Goal: Check status: Check status

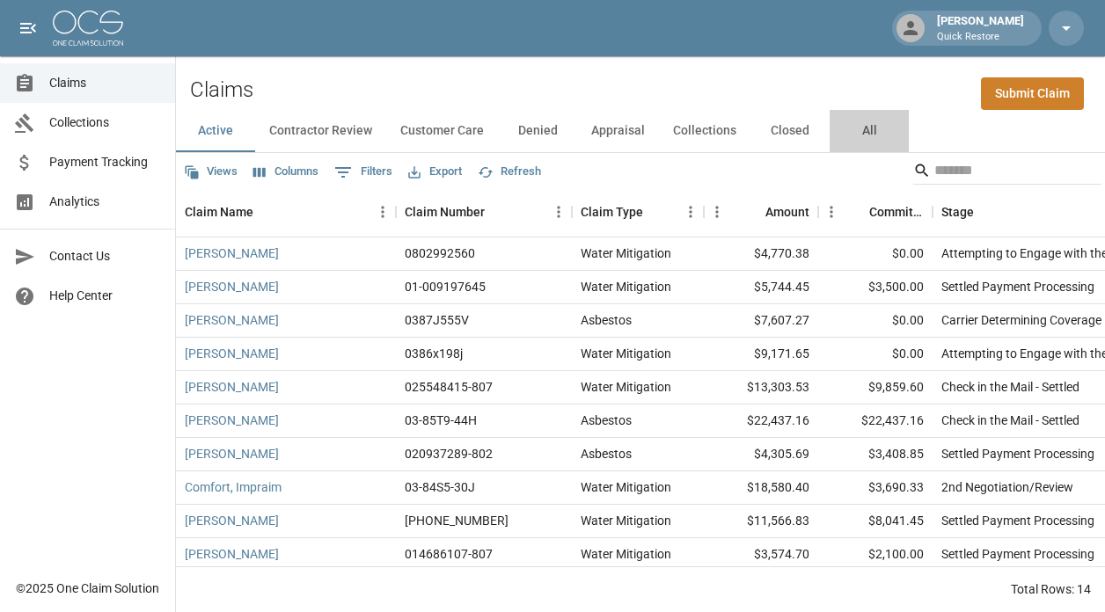
click at [855, 132] on button "All" at bounding box center [869, 131] width 79 height 42
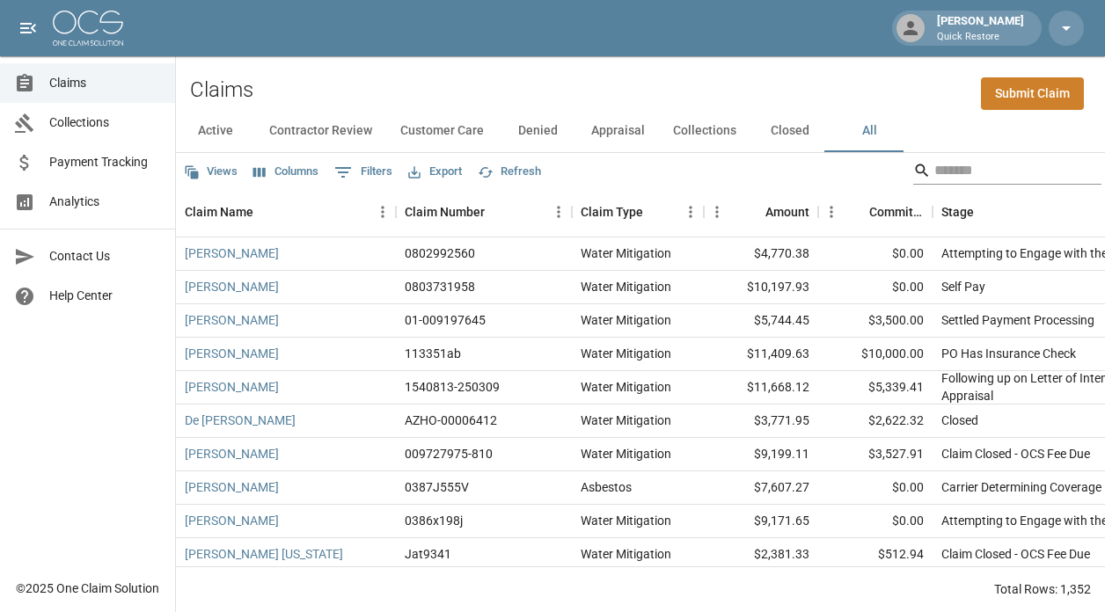
click at [948, 179] on input "Search" at bounding box center [1004, 171] width 141 height 28
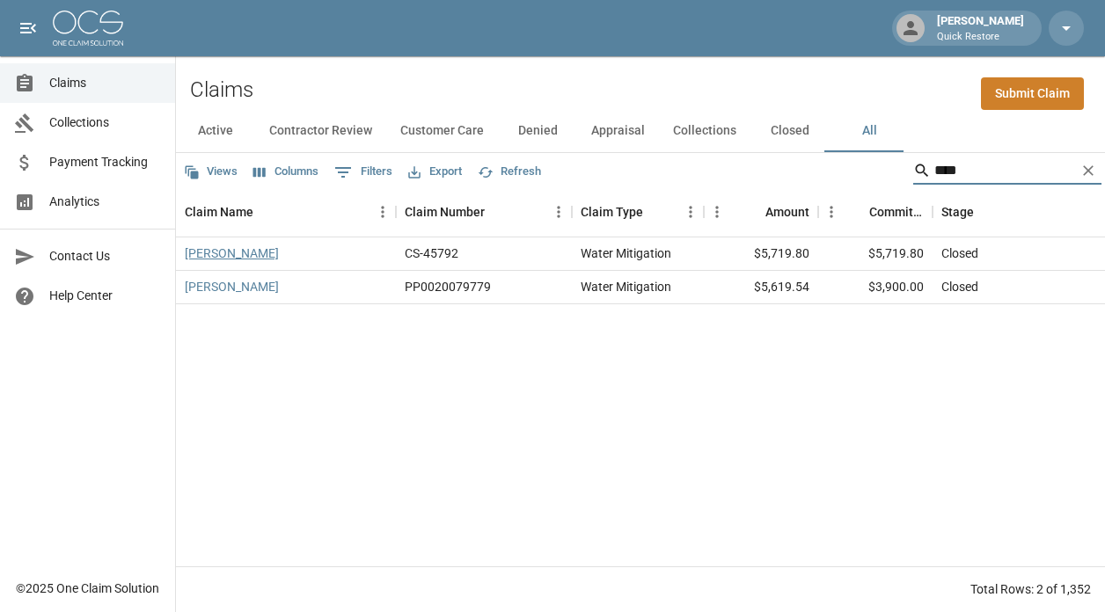
type input "****"
click at [208, 260] on link "[PERSON_NAME]" at bounding box center [232, 254] width 94 height 18
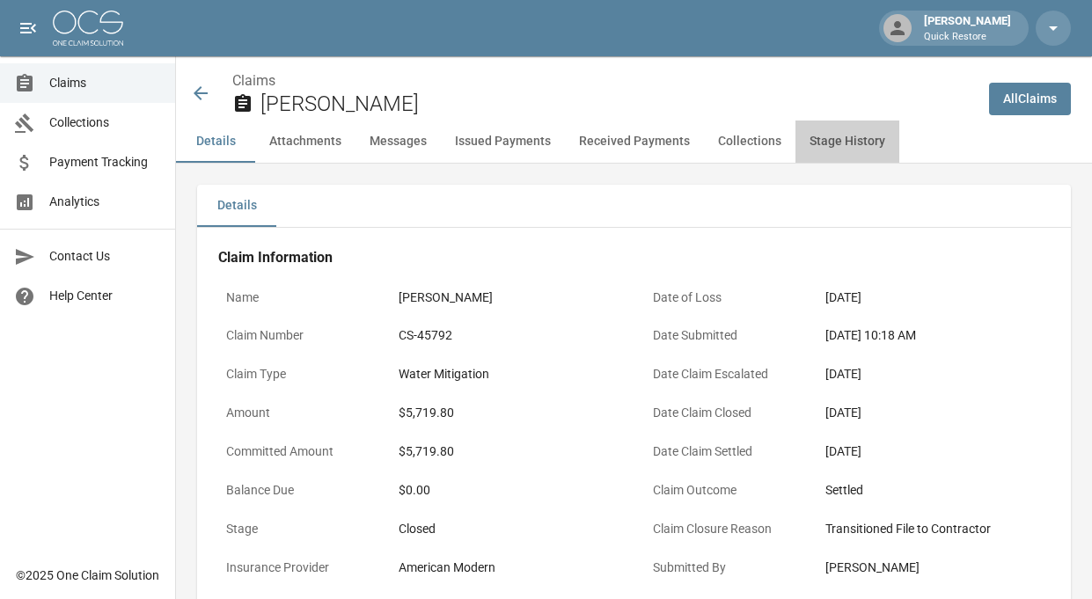
click at [819, 135] on button "Stage History" at bounding box center [847, 142] width 104 height 42
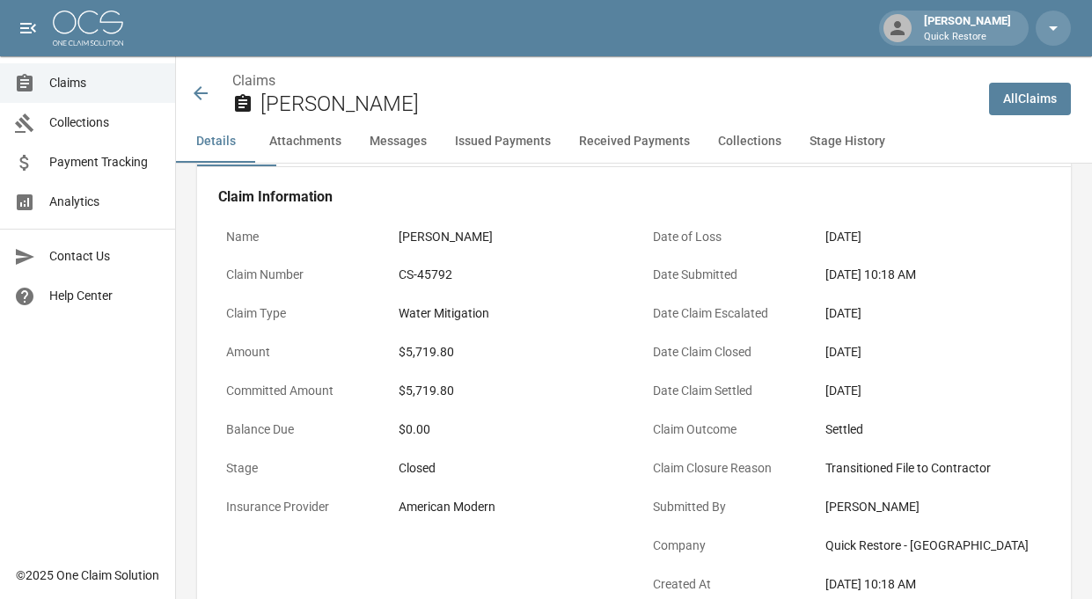
scroll to position [4, 0]
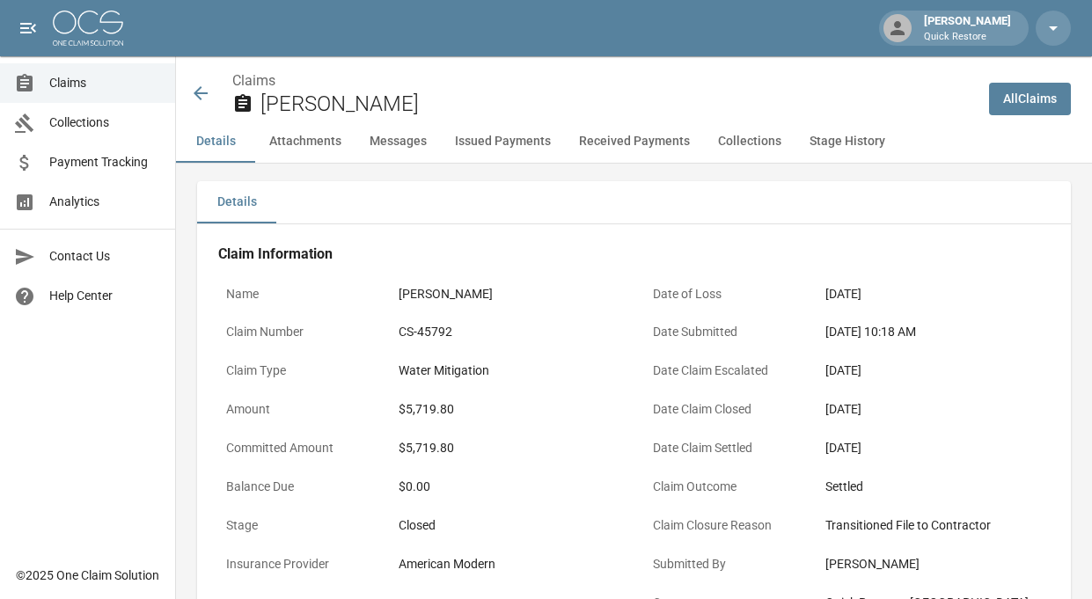
click at [720, 30] on div "[PERSON_NAME] Quick Restore" at bounding box center [546, 28] width 1092 height 56
